Goal: Task Accomplishment & Management: Manage account settings

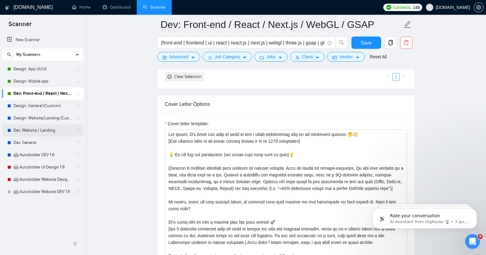
click at [36, 130] on link "Dev: Website / Landing" at bounding box center [42, 130] width 58 height 12
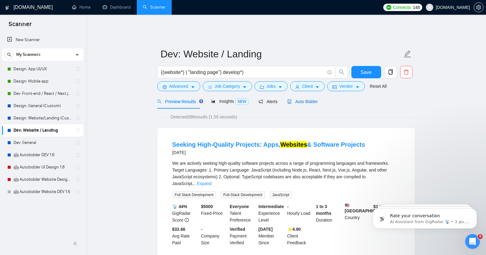
click at [309, 99] on span "Auto Bidder" at bounding box center [302, 101] width 30 height 5
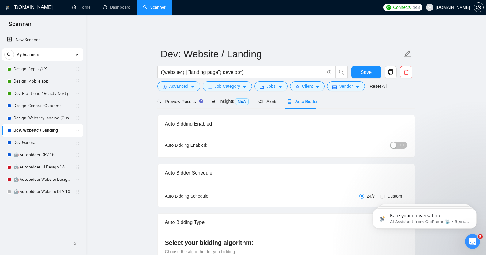
checkbox input "true"
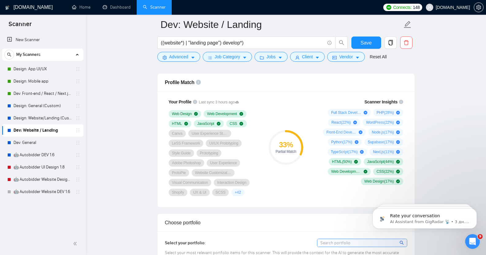
scroll to position [400, 0]
click at [21, 147] on link "Dev: General" at bounding box center [42, 142] width 58 height 12
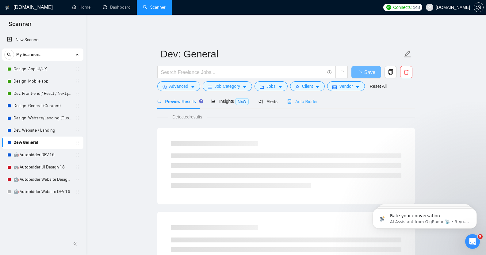
click at [310, 103] on div "Auto Bidder" at bounding box center [302, 101] width 30 height 14
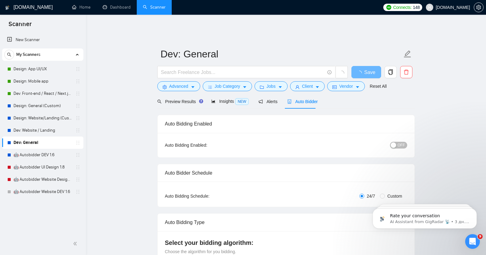
checkbox input "true"
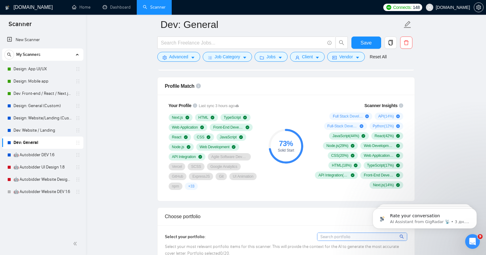
scroll to position [396, 0]
click at [32, 128] on link "Dev: Website / Landing" at bounding box center [42, 130] width 58 height 12
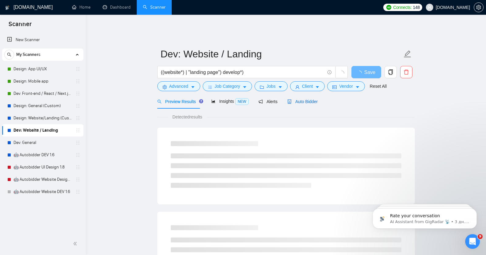
click at [298, 100] on span "Auto Bidder" at bounding box center [302, 101] width 30 height 5
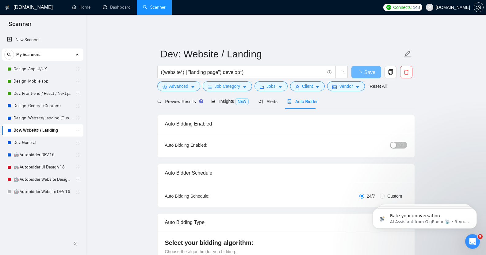
checkbox input "true"
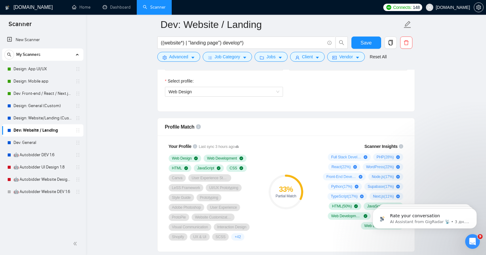
scroll to position [354, 0]
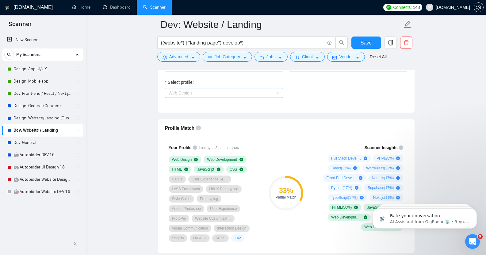
click at [219, 88] on span "Web Design" at bounding box center [224, 92] width 111 height 9
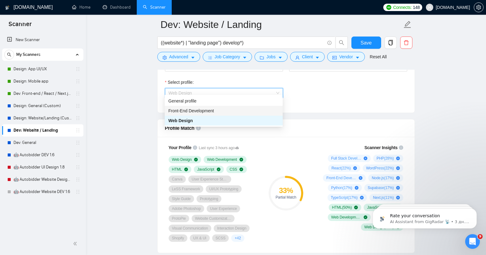
click at [209, 110] on span "Front-End Development" at bounding box center [191, 110] width 46 height 5
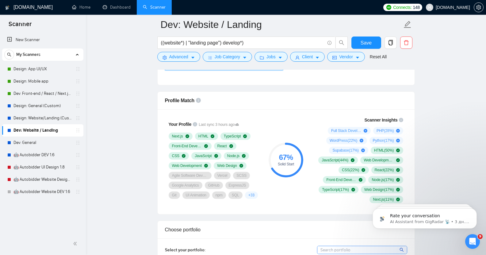
scroll to position [380, 0]
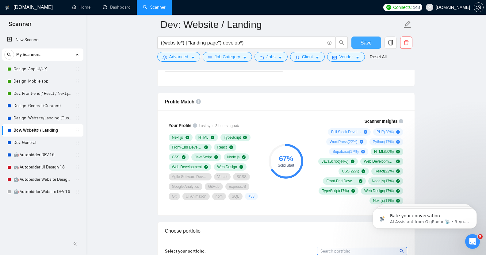
click at [367, 42] on span "Save" at bounding box center [366, 43] width 11 height 8
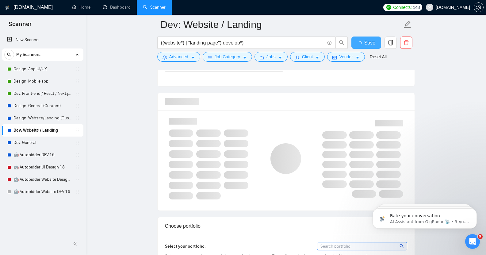
checkbox input "true"
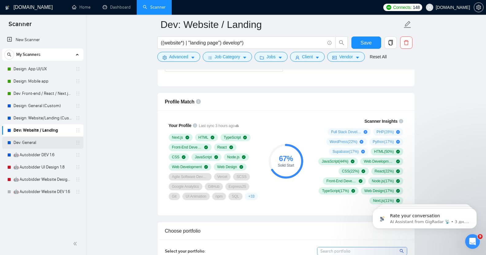
click at [23, 144] on link "Dev: General" at bounding box center [42, 142] width 58 height 12
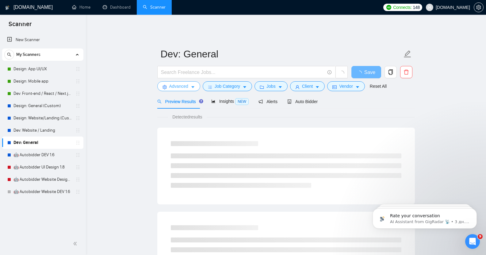
click at [183, 83] on span "Advanced" at bounding box center [178, 86] width 19 height 7
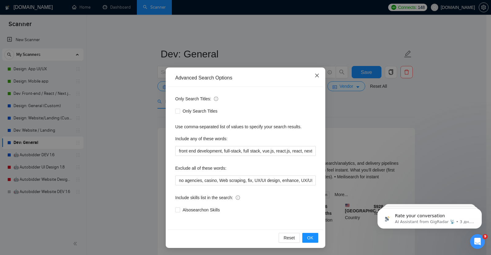
click at [314, 77] on icon "close" at bounding box center [316, 75] width 5 height 5
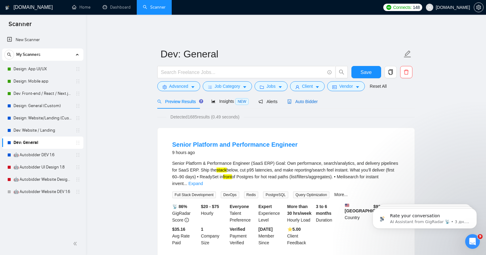
click at [299, 99] on span "Auto Bidder" at bounding box center [302, 101] width 30 height 5
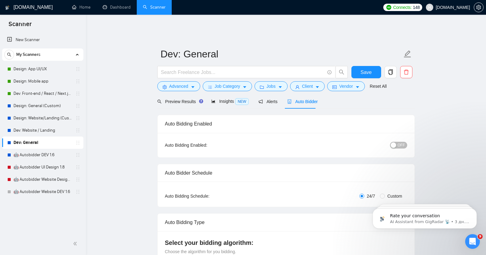
checkbox input "true"
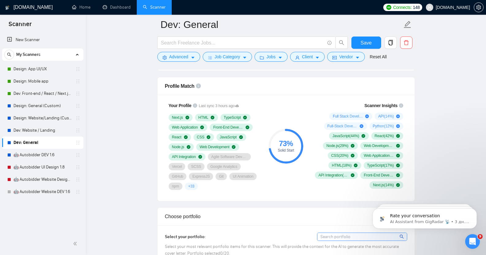
scroll to position [385, 0]
